Goal: Task Accomplishment & Management: Use online tool/utility

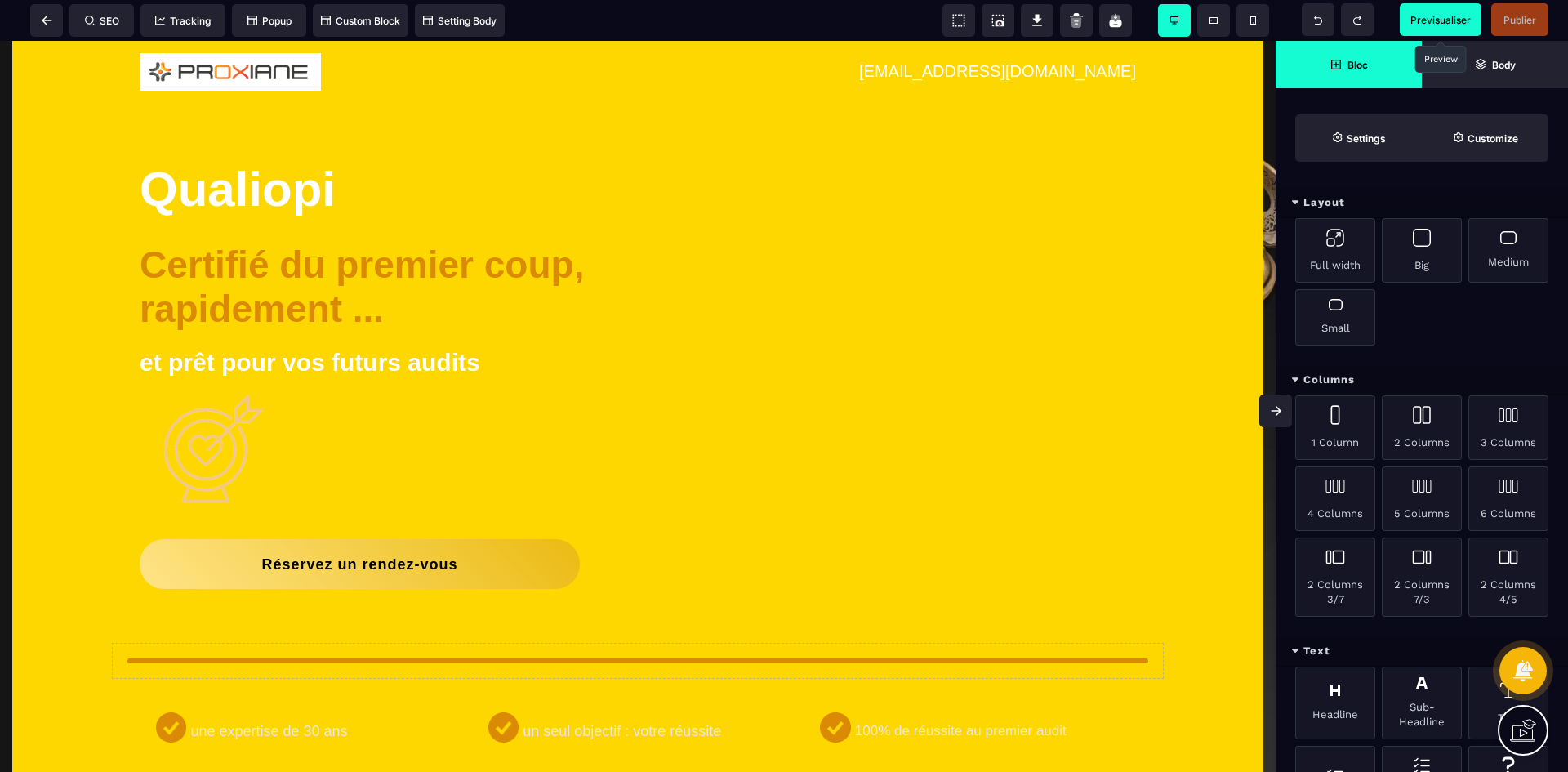
click at [1418, 14] on span "Previsualiser" at bounding box center [1441, 20] width 61 height 13
click at [1456, 18] on span "Previsualiser" at bounding box center [1441, 20] width 61 height 13
click at [42, 23] on icon at bounding box center [47, 21] width 11 height 10
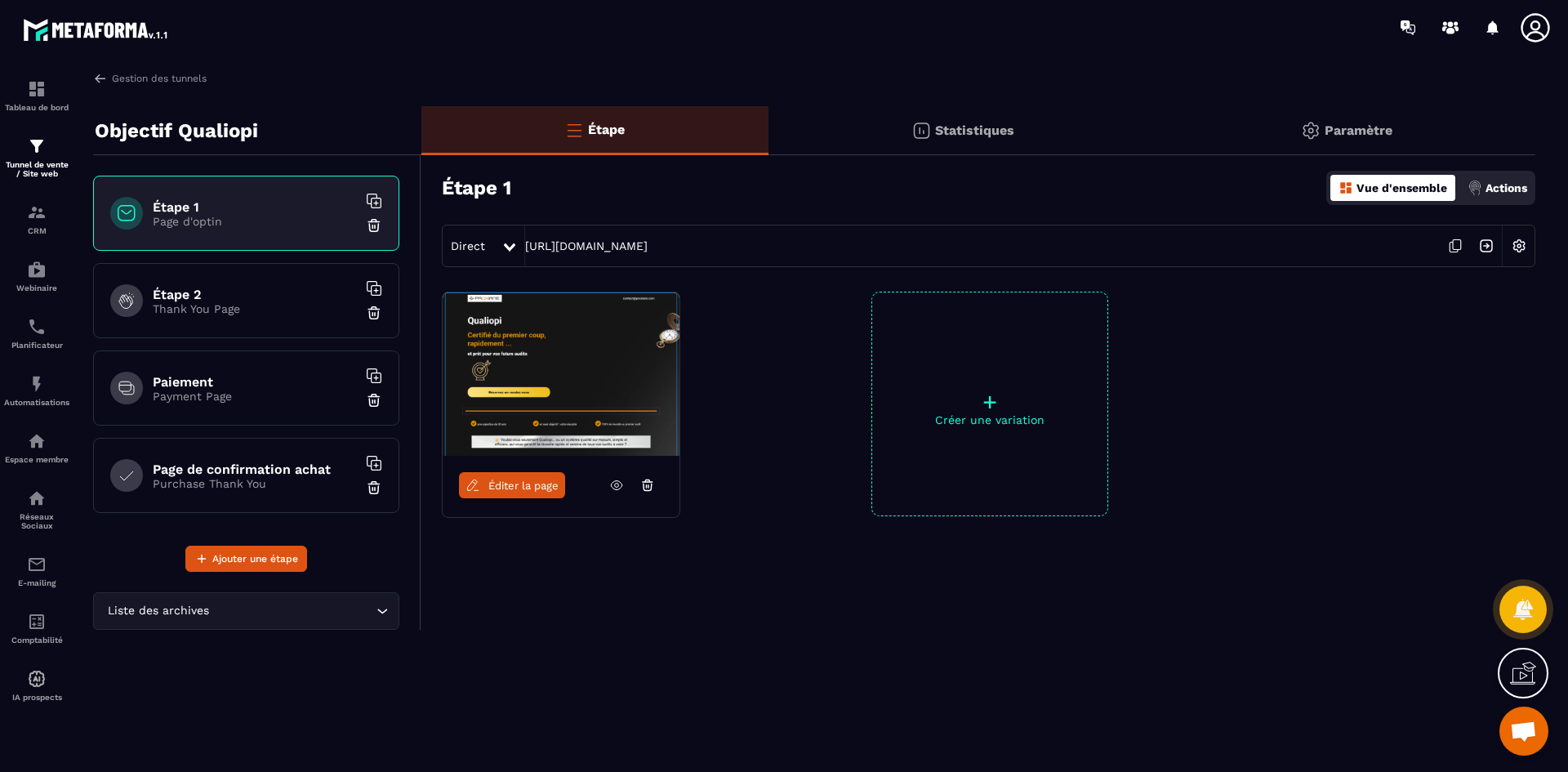
click at [522, 492] on link "Éditer la page" at bounding box center [512, 485] width 107 height 26
